Goal: Find specific page/section: Find specific page/section

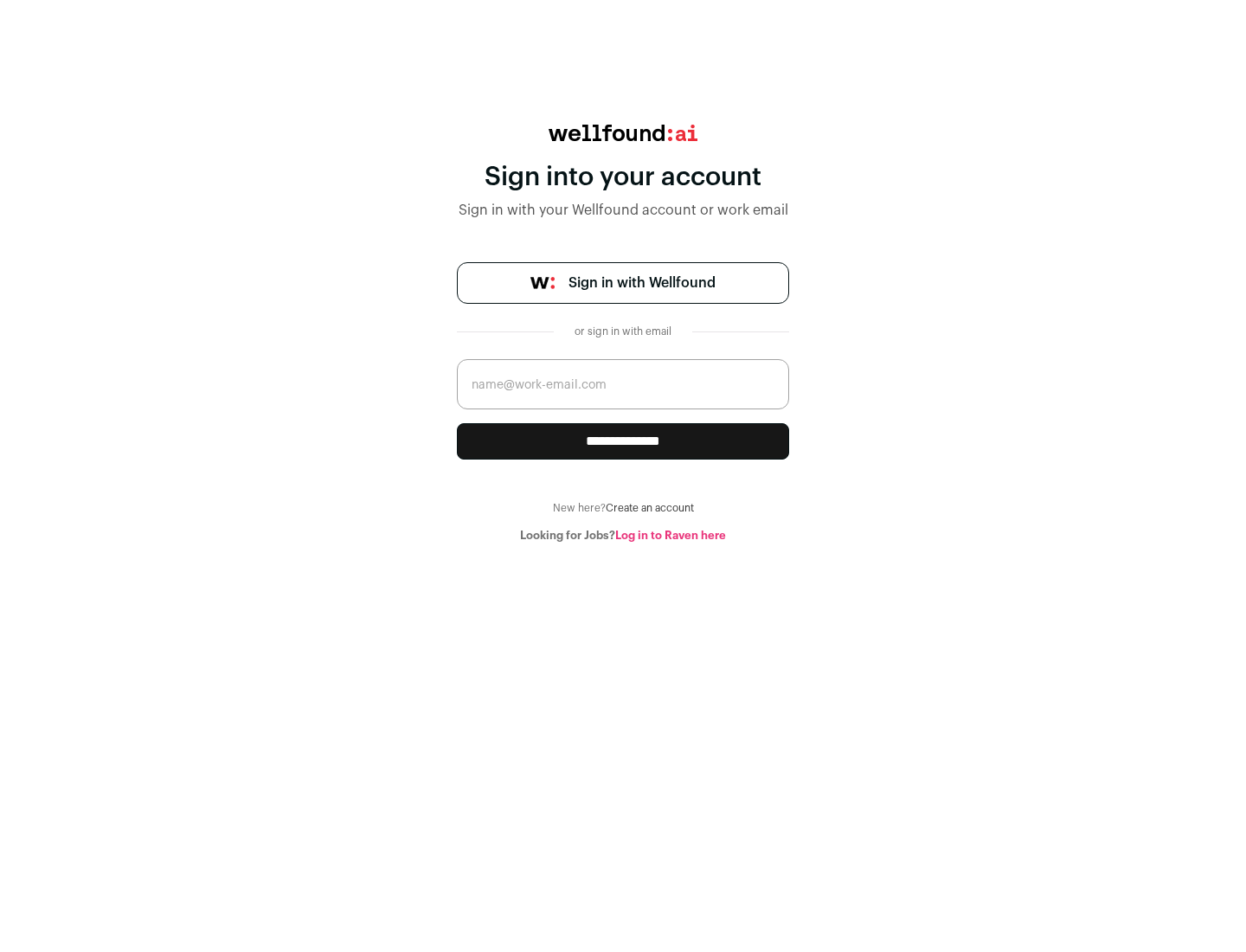
click at [641, 283] on span "Sign in with Wellfound" at bounding box center [641, 282] width 147 height 20
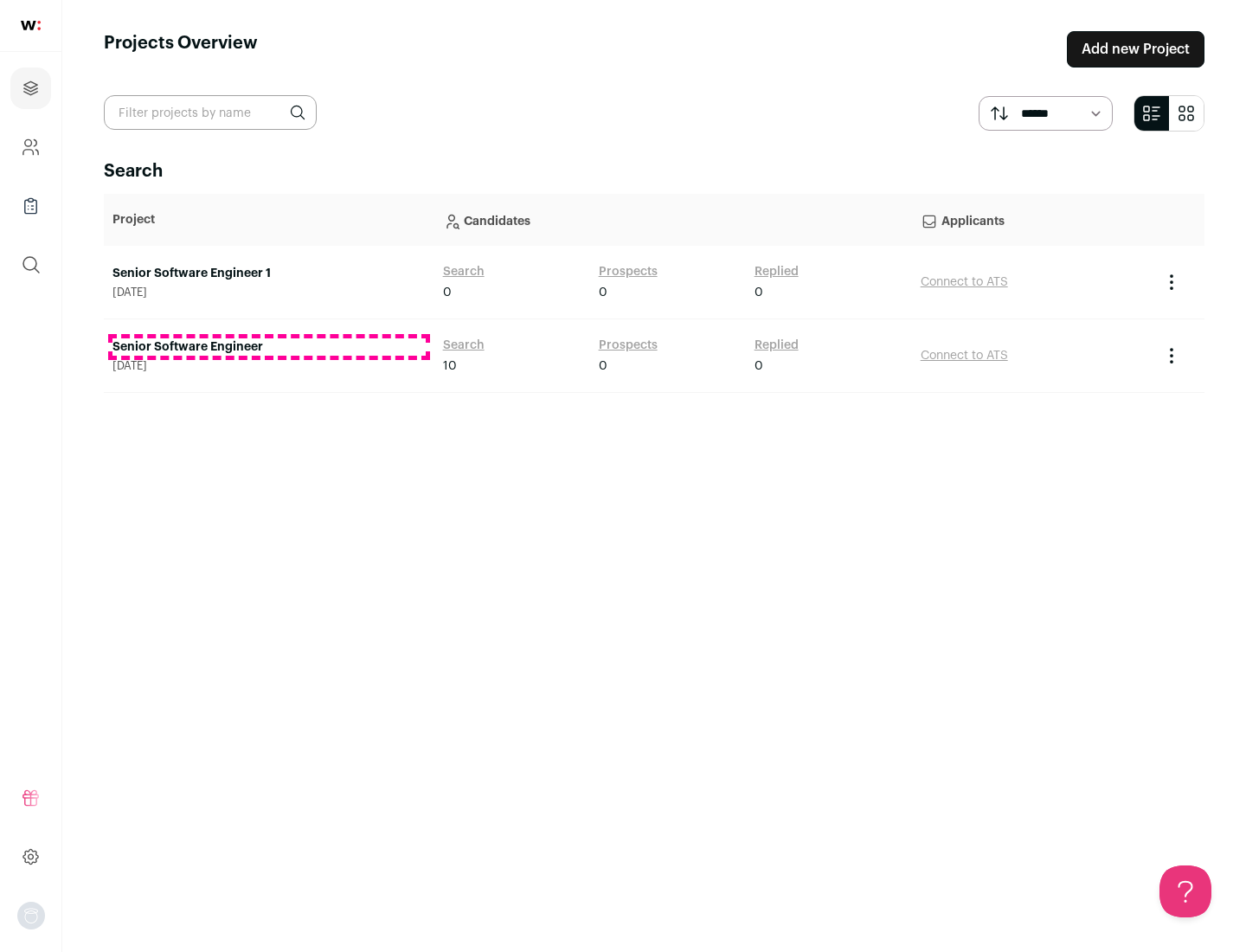
click at [268, 347] on link "Senior Software Engineer" at bounding box center [269, 346] width 314 height 17
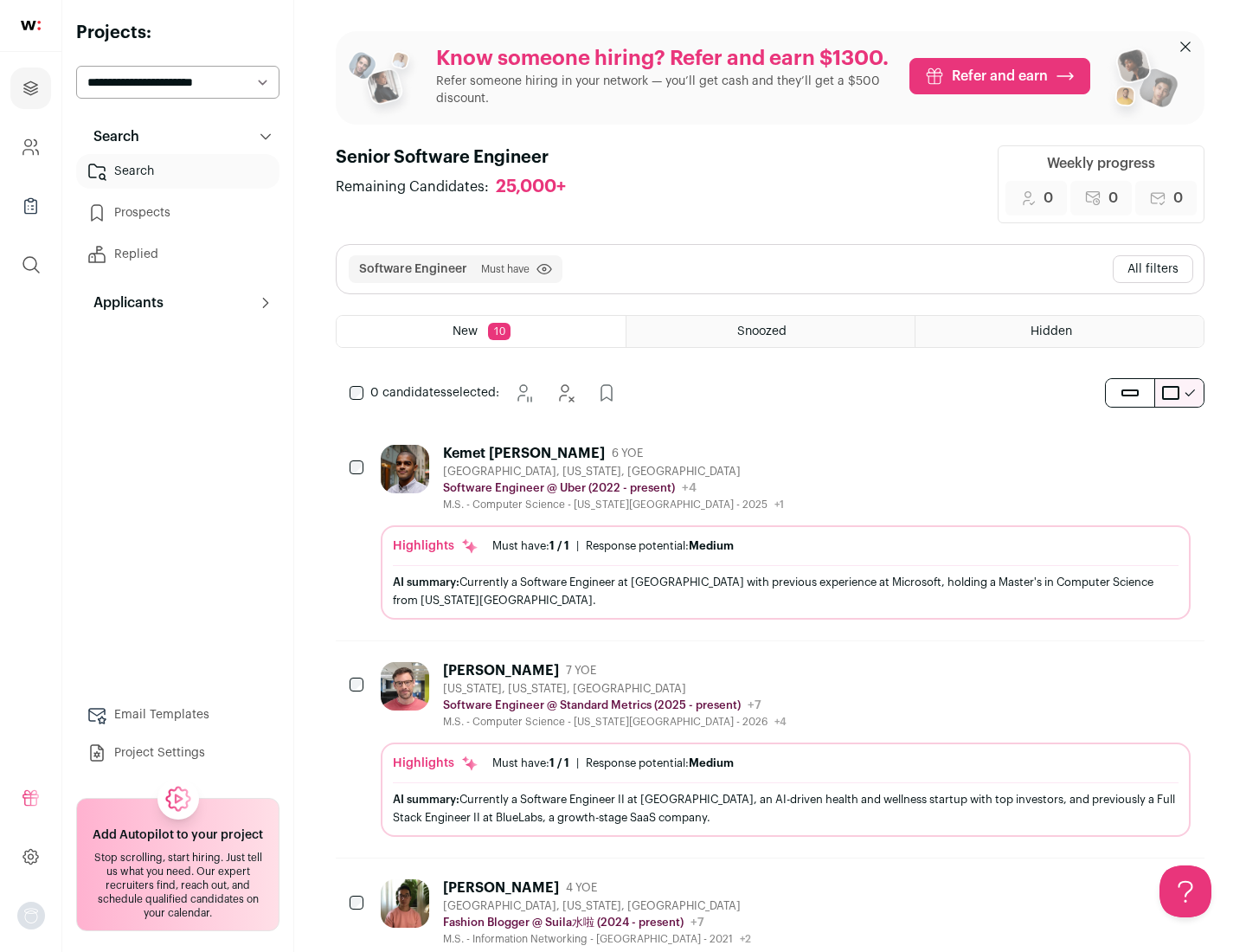
scroll to position [56, 0]
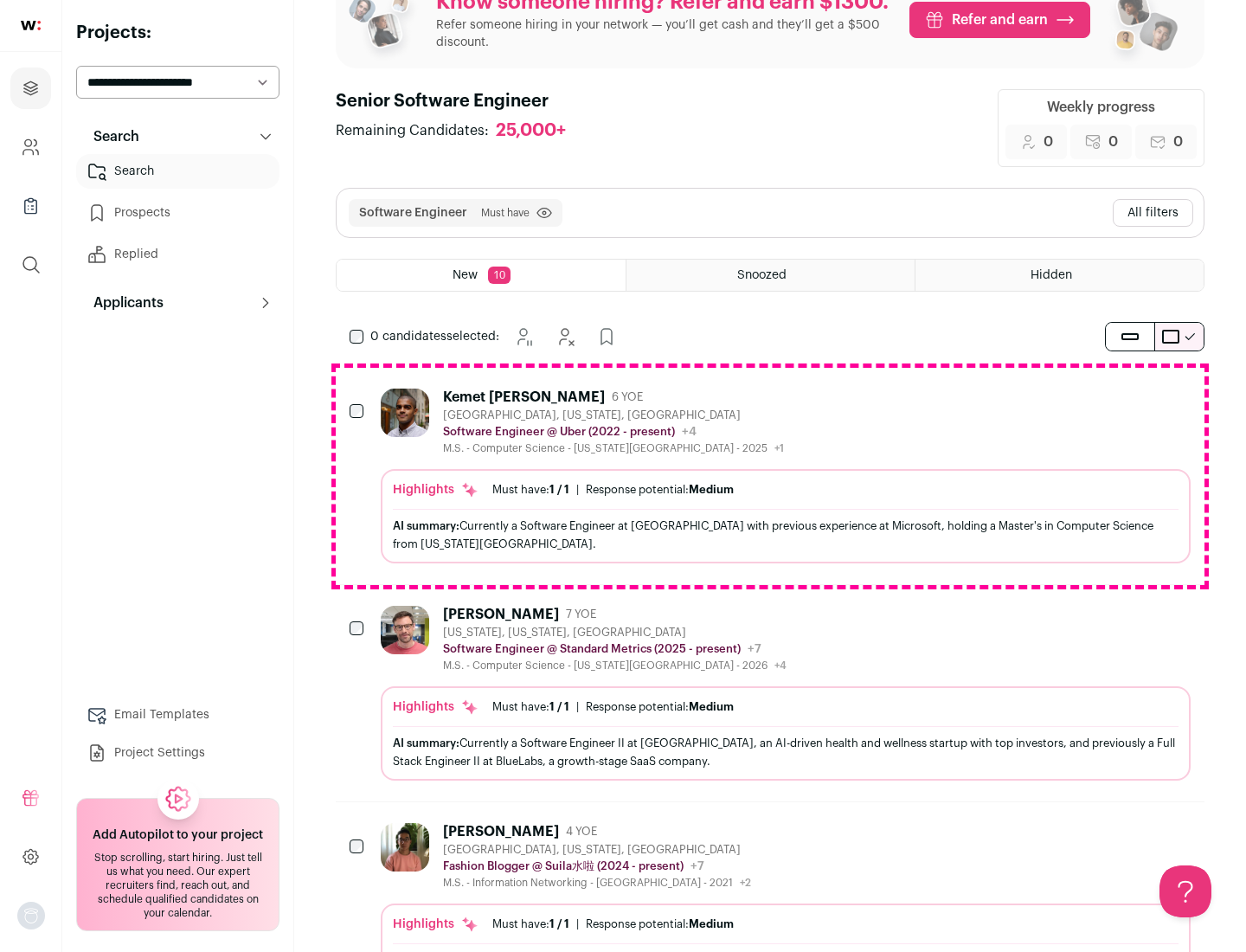
click at [770, 476] on div "Highlights Must have: 1 / 1 How many must haves have been fulfilled? | Response…" at bounding box center [785, 517] width 810 height 94
